Goal: Book appointment/travel/reservation

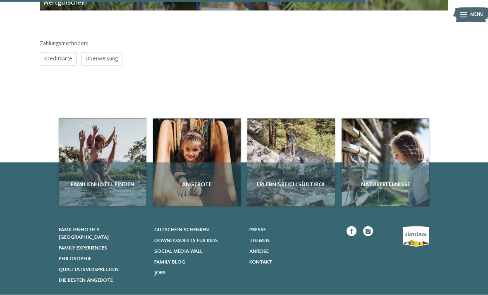
scroll to position [338, 0]
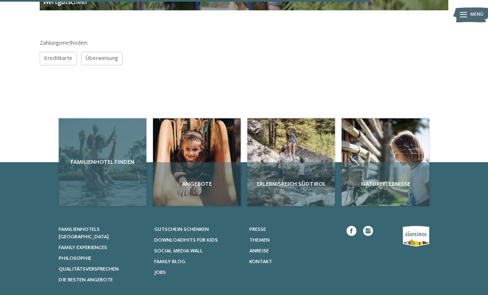
click at [88, 177] on div "Familienhotel finden" at bounding box center [103, 162] width 88 height 88
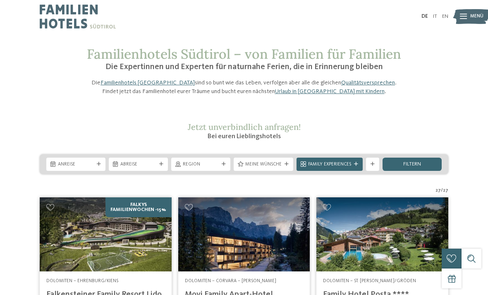
click at [79, 171] on div "Anreise" at bounding box center [75, 164] width 59 height 13
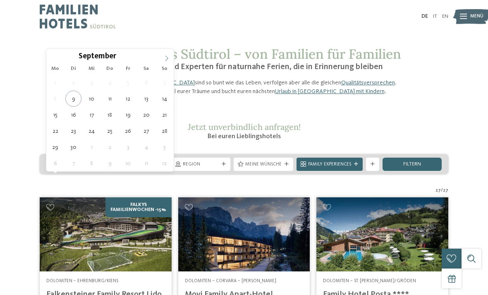
click at [166, 54] on span at bounding box center [167, 56] width 14 height 14
type div "18.10.2025"
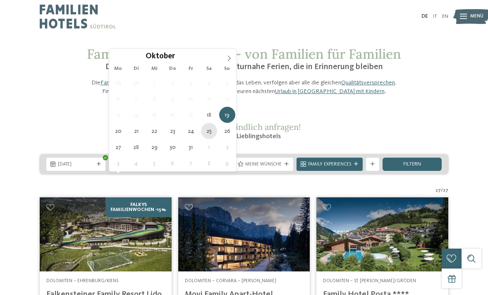
type div "25.10.2025"
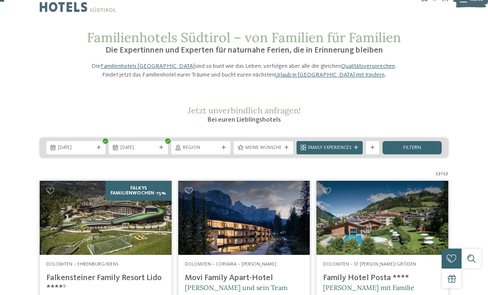
scroll to position [17, 0]
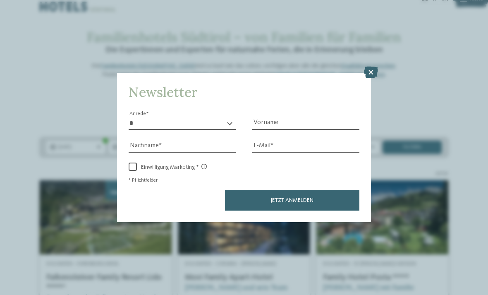
click at [364, 73] on div "Newsletter * **** **** ******* ****** Anrede Vorname Nachname E-Mail Link Link" at bounding box center [244, 147] width 254 height 149
click at [370, 67] on icon at bounding box center [371, 73] width 14 height 12
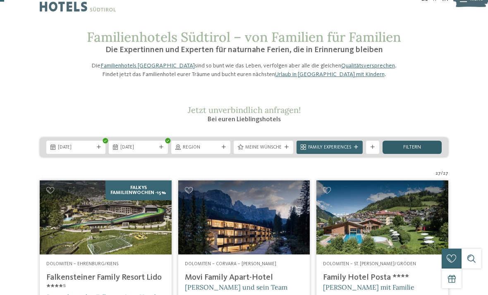
click at [430, 154] on div "filtern" at bounding box center [412, 147] width 59 height 13
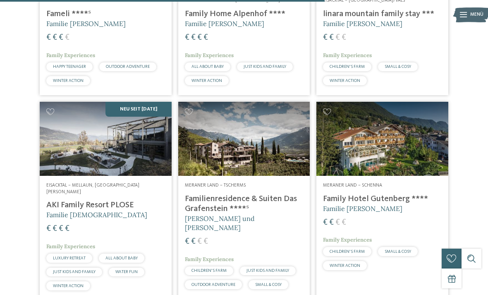
scroll to position [1165, 0]
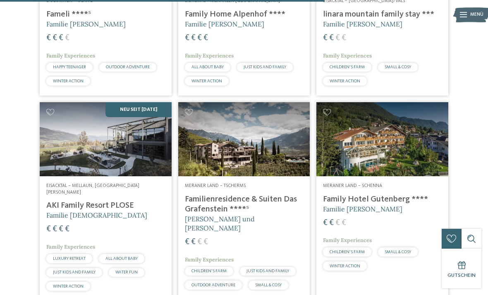
click at [147, 143] on img at bounding box center [106, 139] width 132 height 74
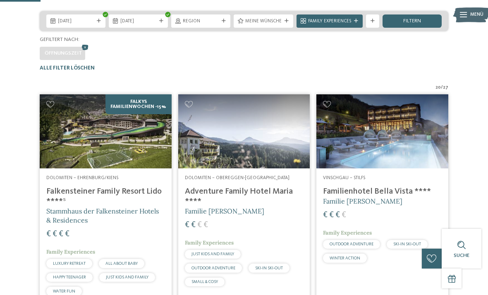
scroll to position [145, 0]
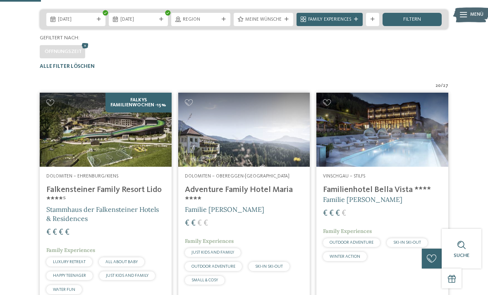
click at [165, 164] on img at bounding box center [106, 130] width 132 height 74
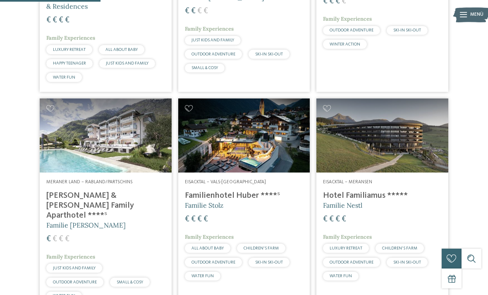
scroll to position [363, 0]
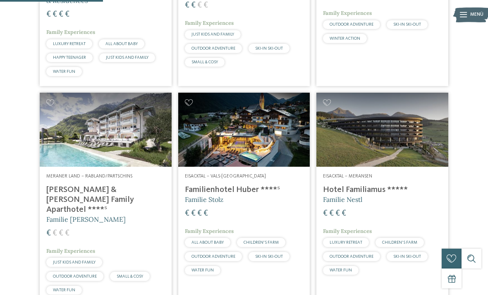
click at [398, 149] on img at bounding box center [383, 130] width 132 height 74
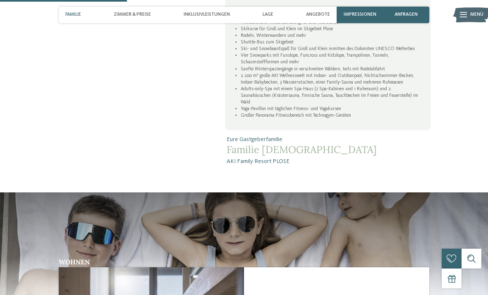
scroll to position [612, 0]
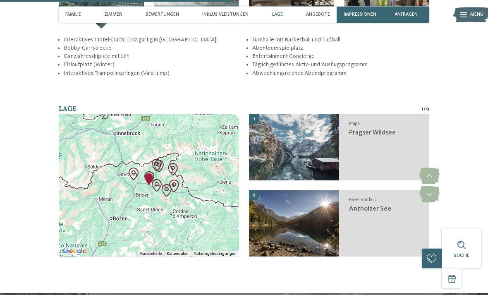
scroll to position [1101, 0]
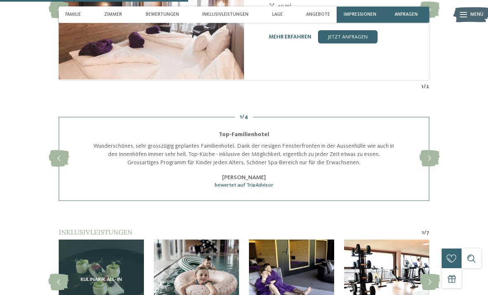
scroll to position [868, 0]
